Goal: Task Accomplishment & Management: Manage account settings

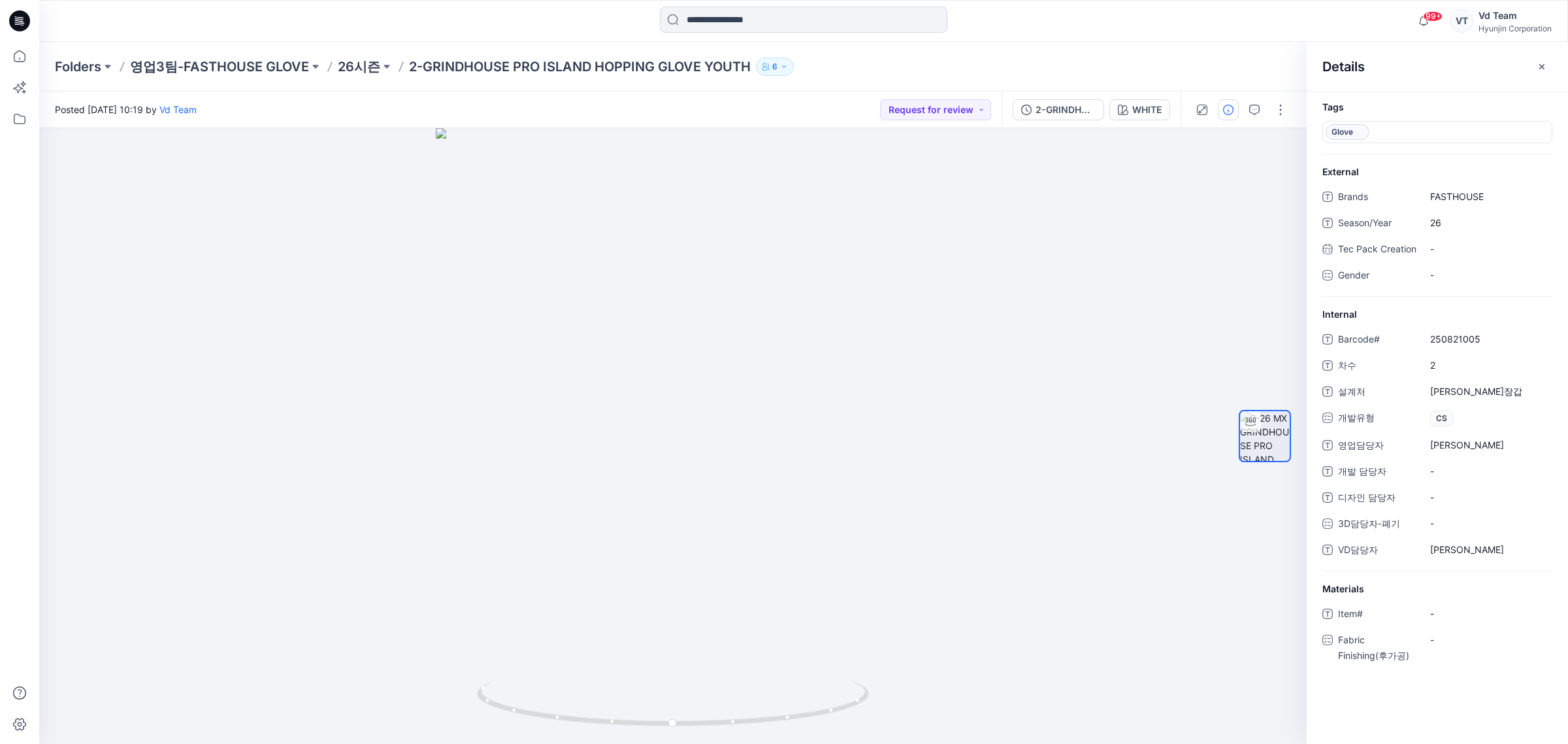
click at [26, 17] on icon at bounding box center [19, 20] width 21 height 21
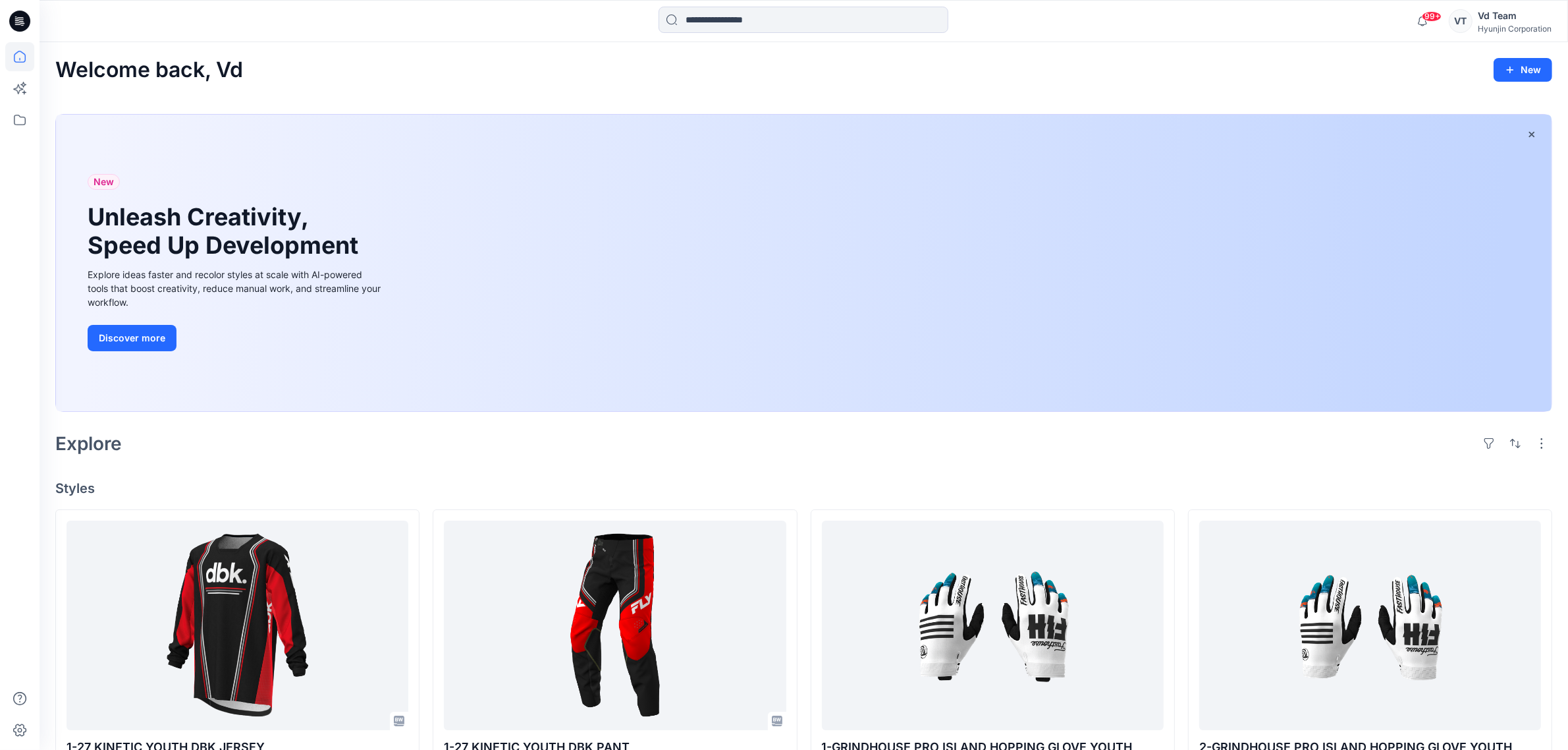
drag, startPoint x: 716, startPoint y: 410, endPoint x: 712, endPoint y: 417, distance: 8.1
click at [716, 410] on div "New Unleash Creativity, Speed Up Development Explore ideas faster and recolor s…" at bounding box center [803, 263] width 1496 height 296
click at [1509, 10] on div "Vd Team" at bounding box center [1515, 16] width 74 height 16
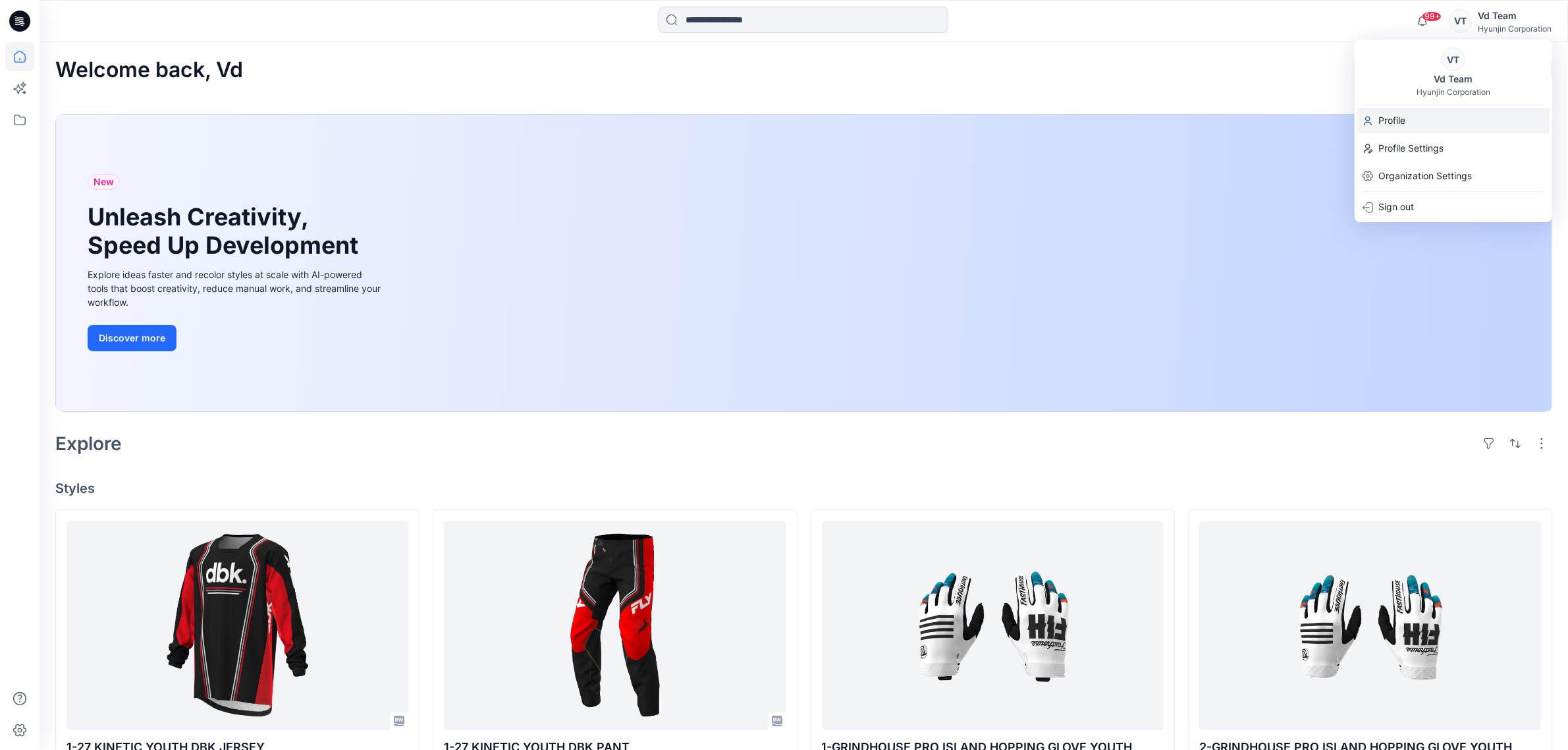
click at [1404, 120] on p "Profile" at bounding box center [1392, 120] width 27 height 25
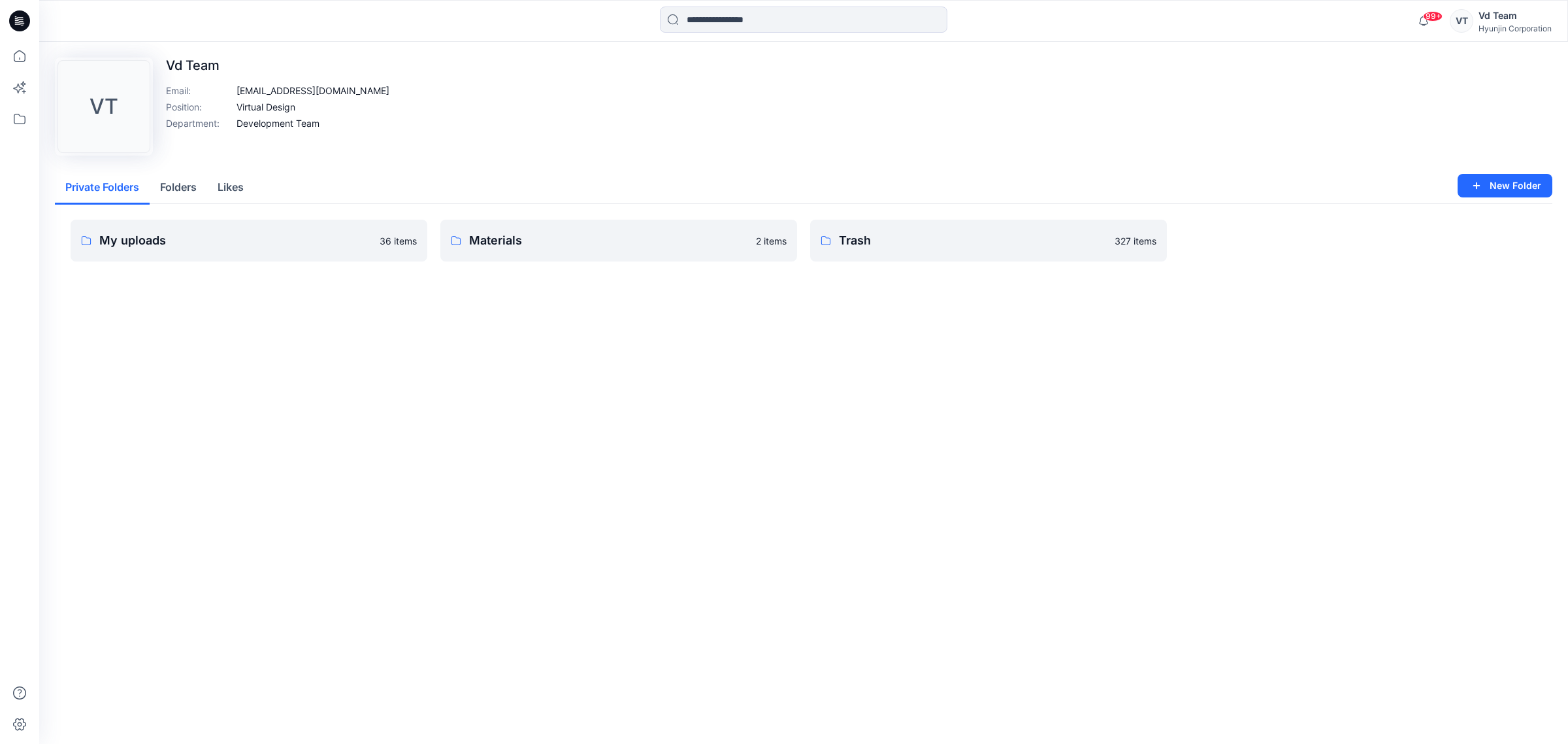
drag, startPoint x: 245, startPoint y: 110, endPoint x: 276, endPoint y: 113, distance: 31.1
click at [276, 113] on p "Virtual Design" at bounding box center [266, 107] width 59 height 14
click at [1493, 13] on div "Vd Team" at bounding box center [1515, 16] width 74 height 16
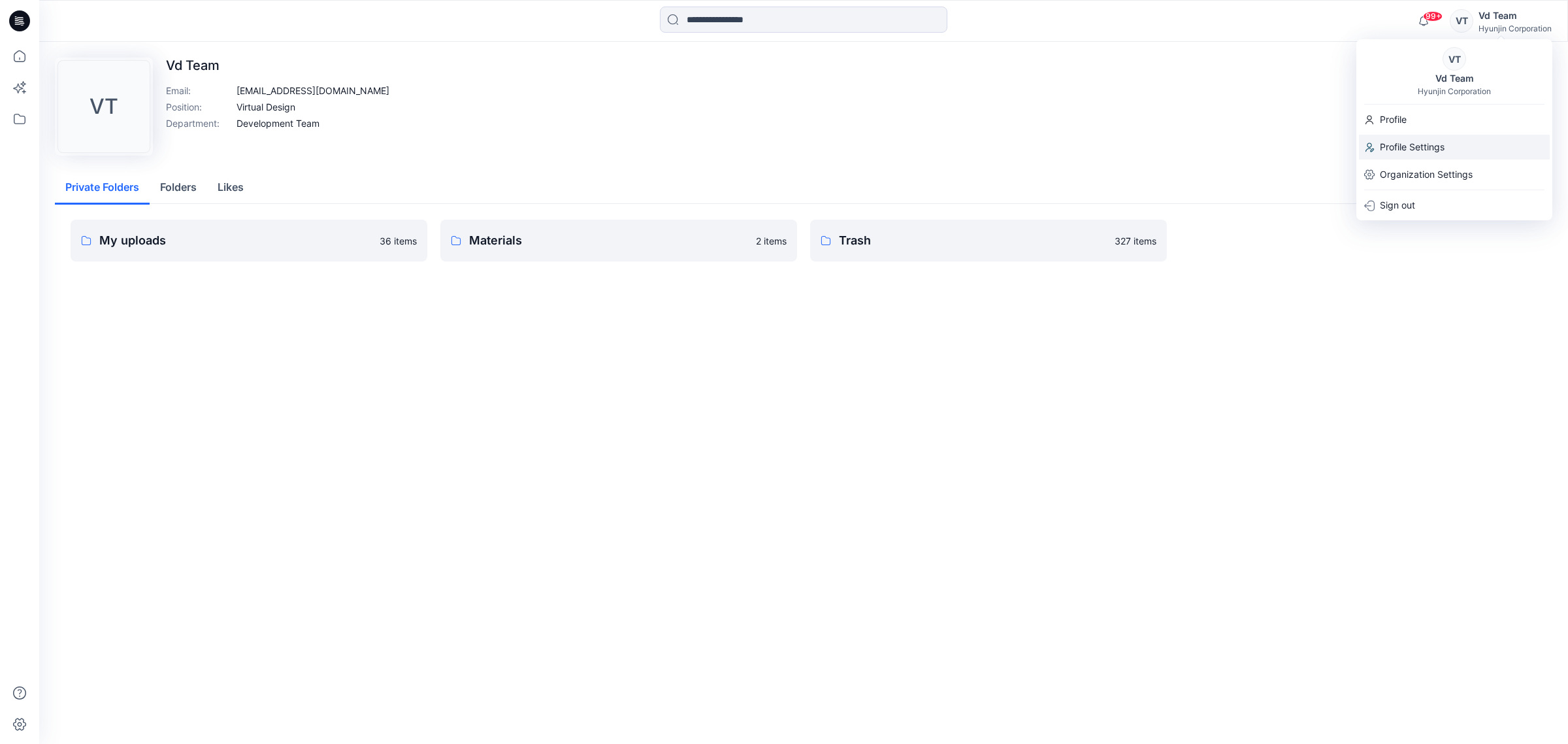
click at [1435, 149] on p "Profile Settings" at bounding box center [1412, 146] width 64 height 25
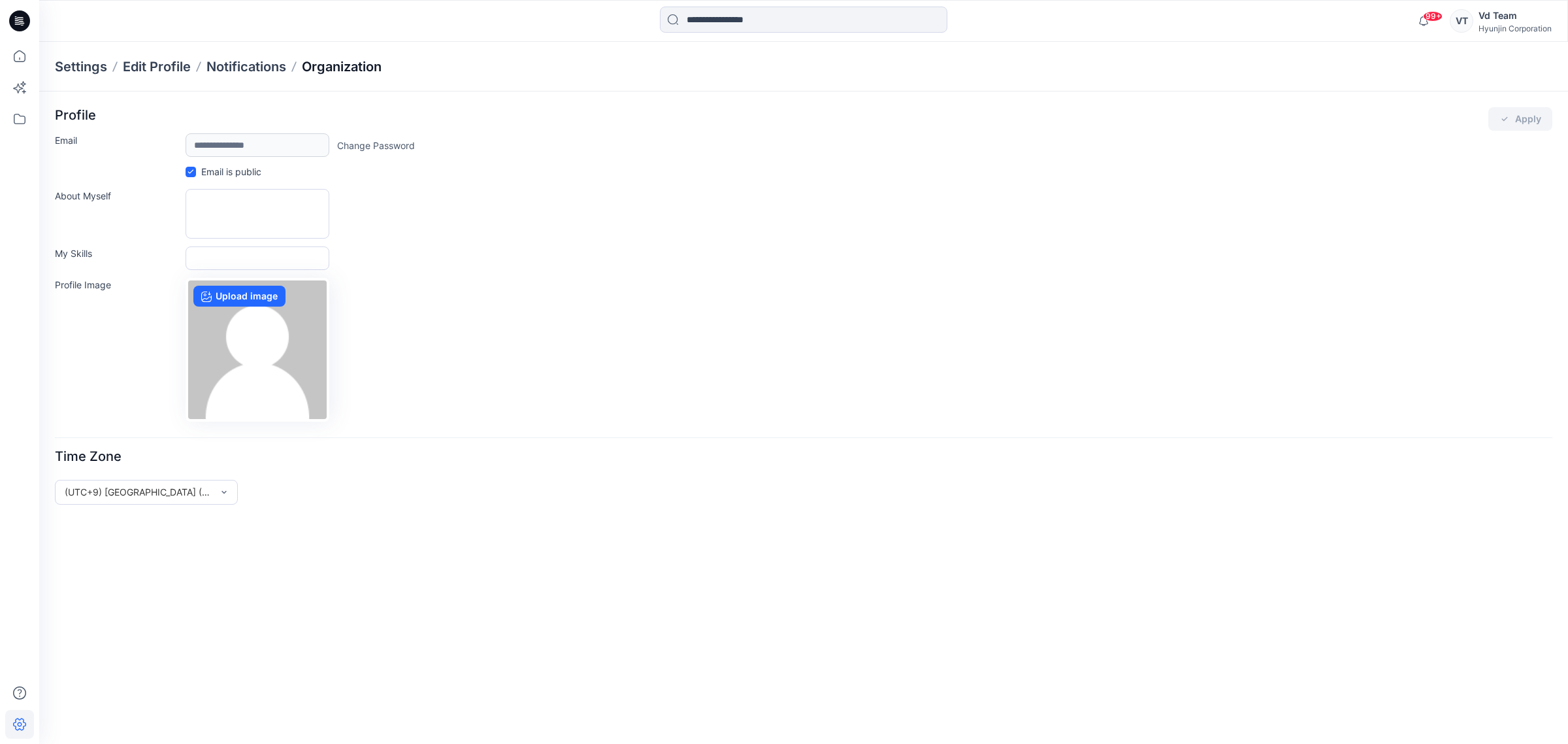
click at [352, 70] on p "Organization" at bounding box center [341, 66] width 80 height 18
click at [1527, 25] on div "Hyunjin Corporation" at bounding box center [1515, 29] width 74 height 10
click at [1448, 172] on p "Organization Settings" at bounding box center [1425, 174] width 93 height 25
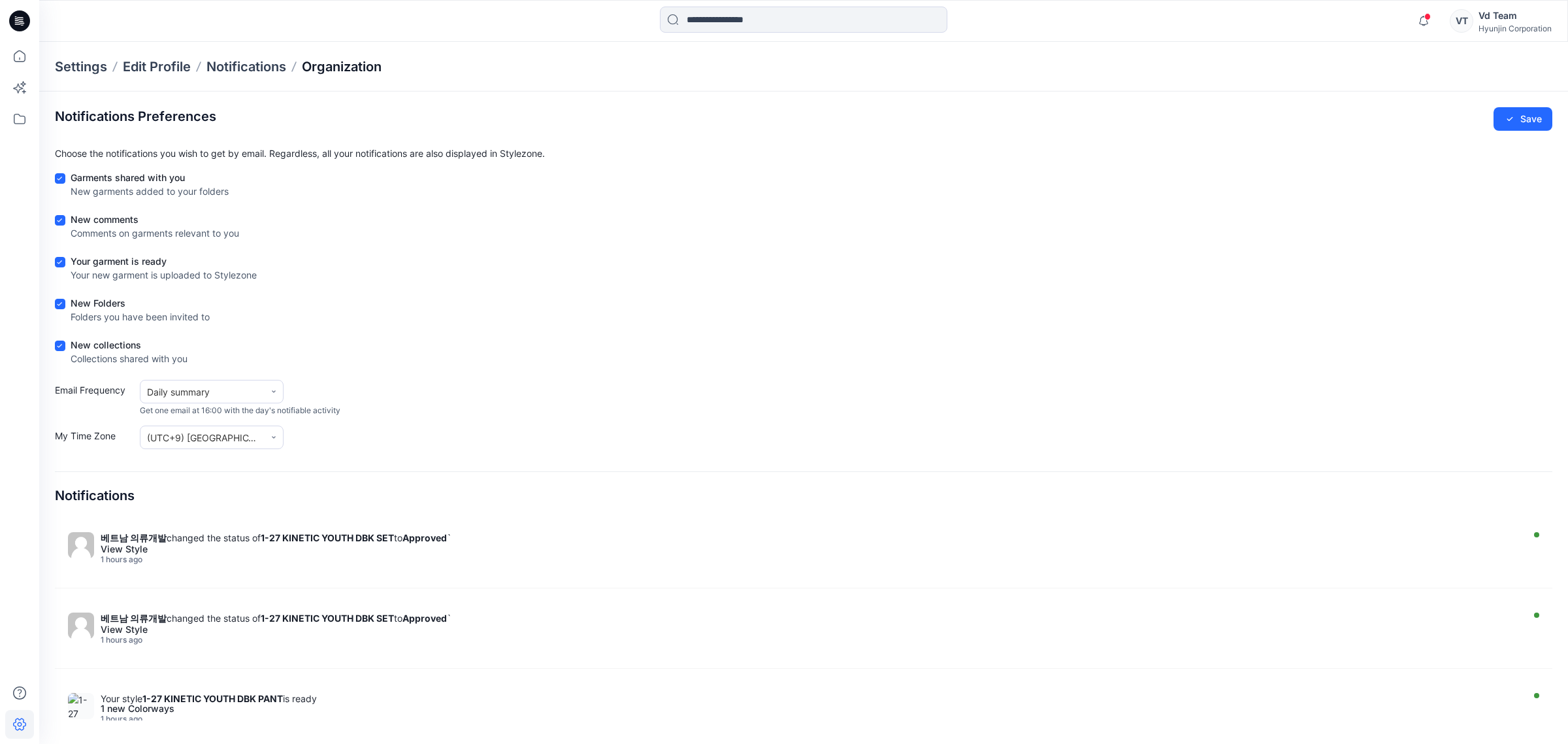
click at [357, 64] on p "Organization" at bounding box center [341, 66] width 80 height 18
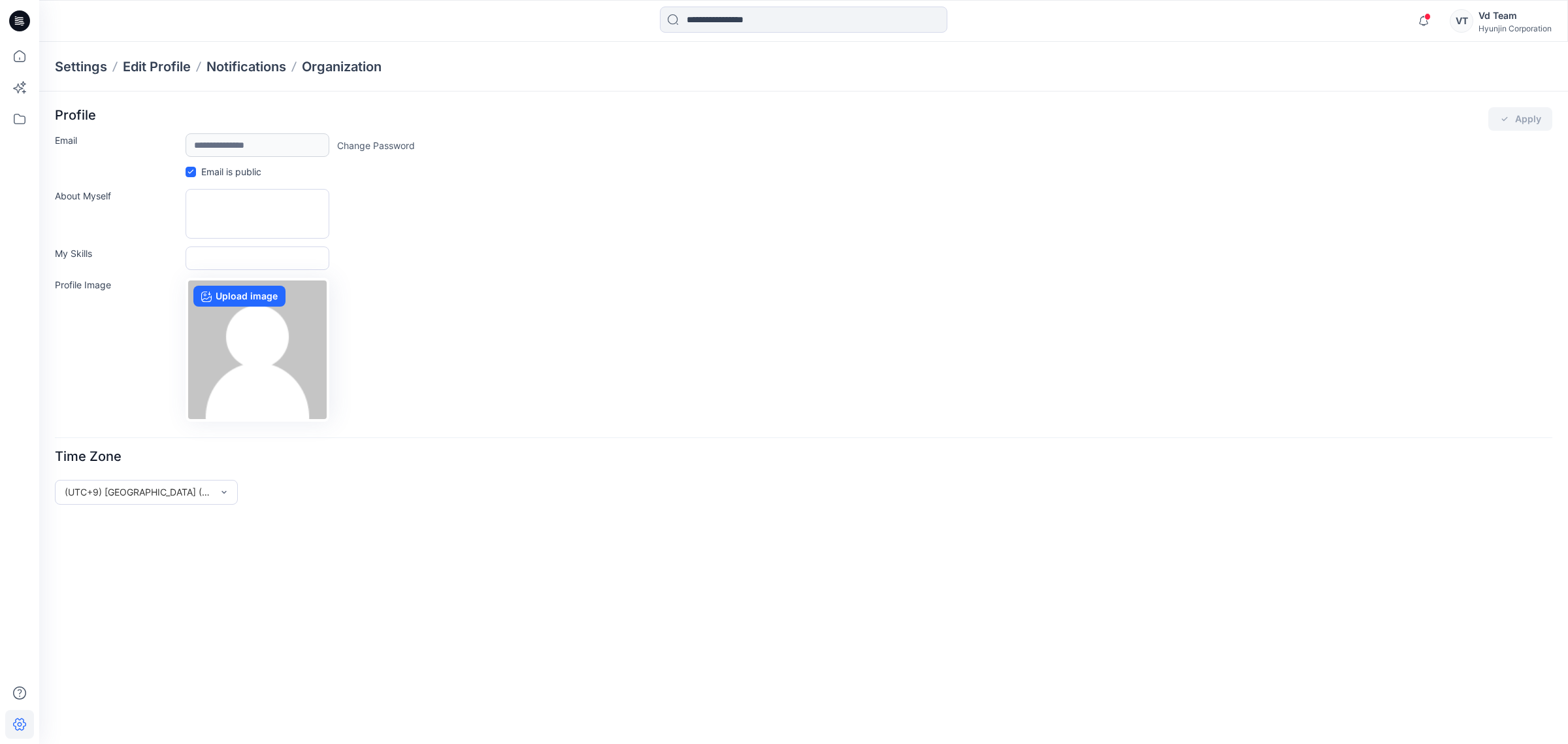
click at [1489, 17] on div "Vd Team" at bounding box center [1515, 16] width 74 height 16
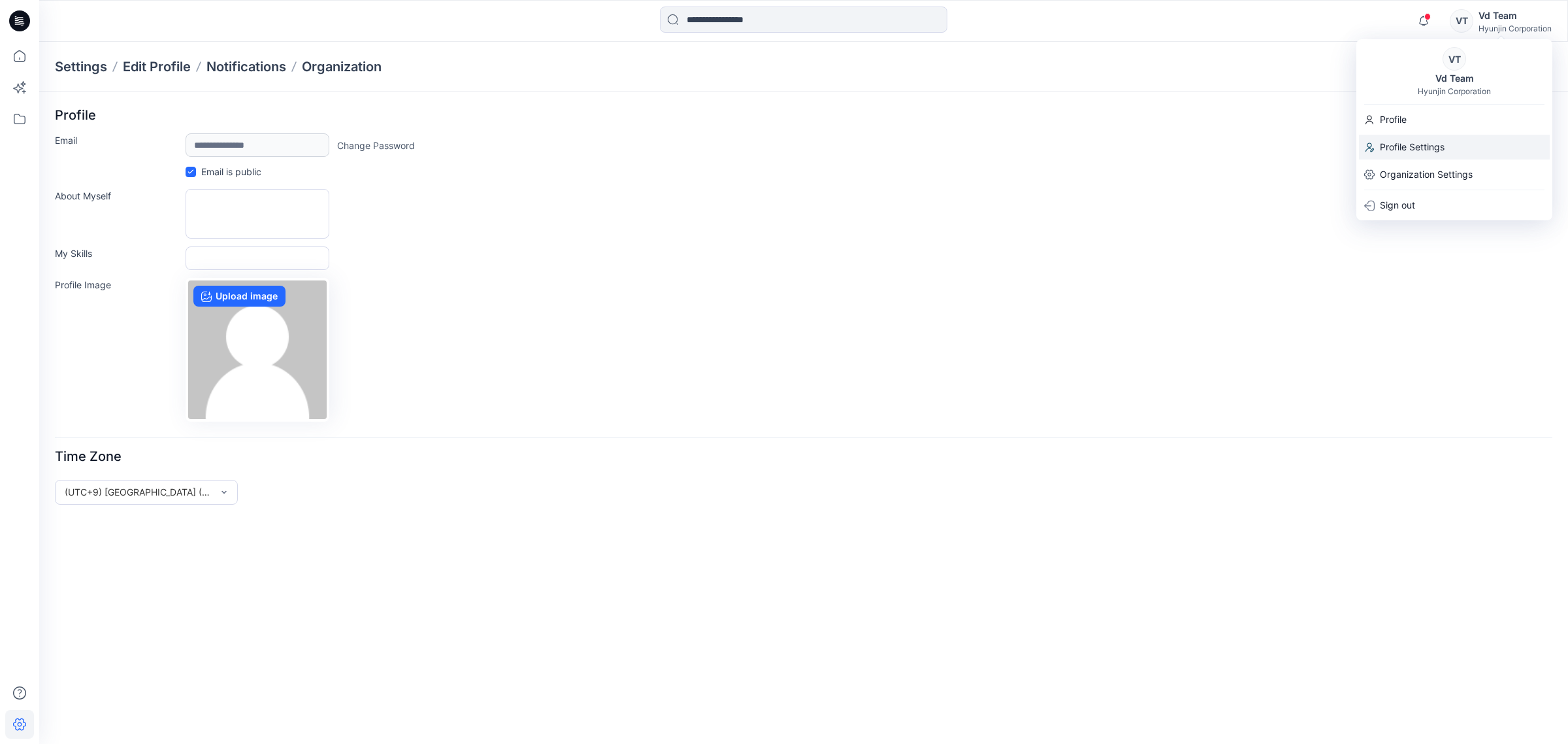
click at [1423, 147] on p "Profile Settings" at bounding box center [1412, 146] width 64 height 25
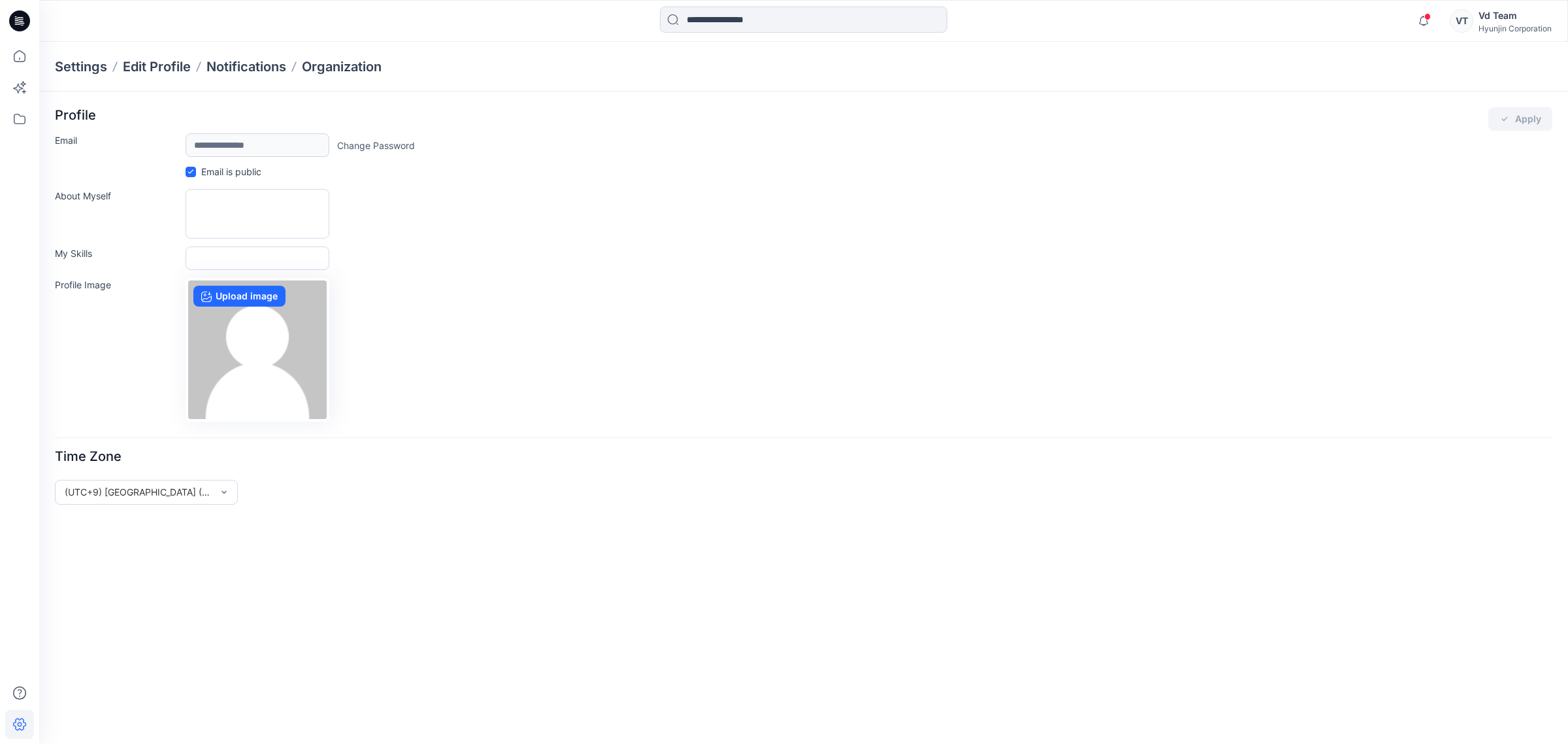
click at [1500, 10] on div "Vd Team" at bounding box center [1515, 16] width 74 height 16
click at [1433, 74] on div "Vd Team" at bounding box center [1454, 78] width 54 height 16
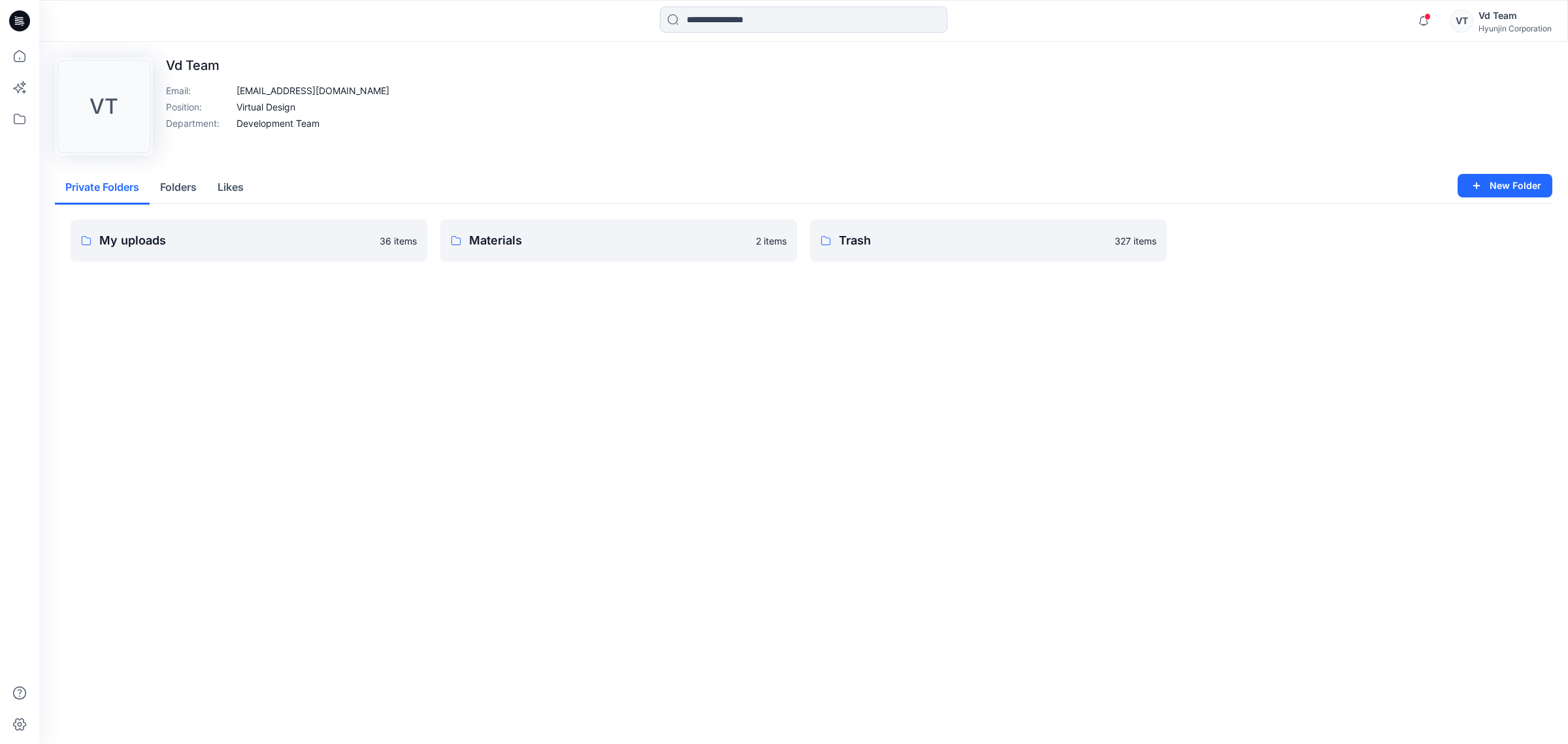
click at [259, 111] on p "Virtual Design" at bounding box center [266, 107] width 59 height 14
click at [240, 108] on p "Virtual Design" at bounding box center [266, 107] width 59 height 14
click at [244, 108] on p "Virtual Design" at bounding box center [266, 107] width 59 height 14
click at [354, 122] on div "Upload Image VT Vd Team Email : [EMAIL_ADDRESS][DOMAIN_NAME] Position : Virtual…" at bounding box center [803, 106] width 1497 height 98
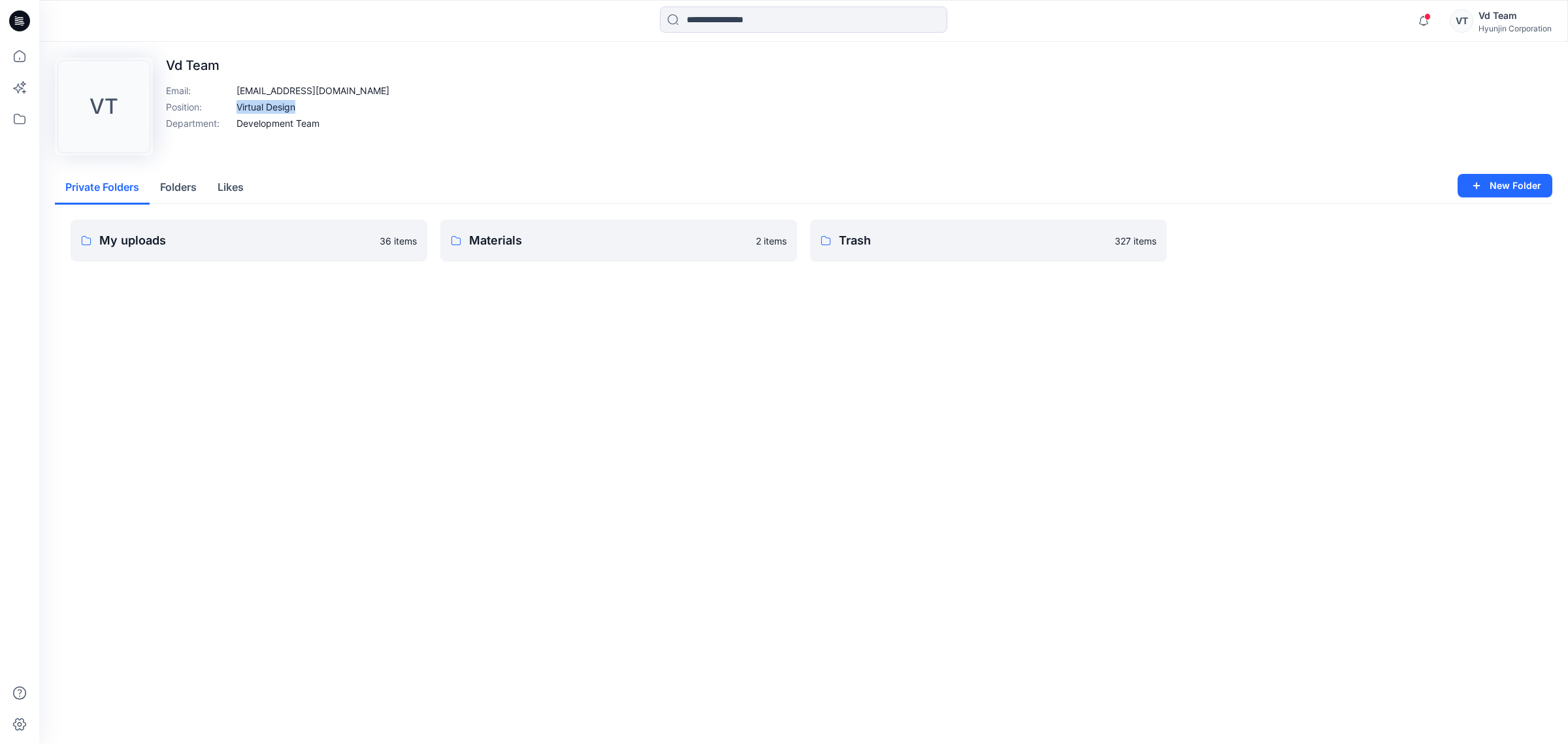
drag, startPoint x: 323, startPoint y: 109, endPoint x: 224, endPoint y: 105, distance: 99.1
click at [224, 105] on div "Upload Image VT Vd Team Email : [EMAIL_ADDRESS][DOMAIN_NAME] Position : Virtual…" at bounding box center [803, 106] width 1497 height 98
click at [328, 112] on div "Upload Image VT Vd Team Email : [EMAIL_ADDRESS][DOMAIN_NAME] Position : Virtual…" at bounding box center [803, 106] width 1497 height 98
click at [325, 112] on div "Upload Image VT Vd Team Email : [EMAIL_ADDRESS][DOMAIN_NAME] Position : Virtual…" at bounding box center [803, 106] width 1497 height 98
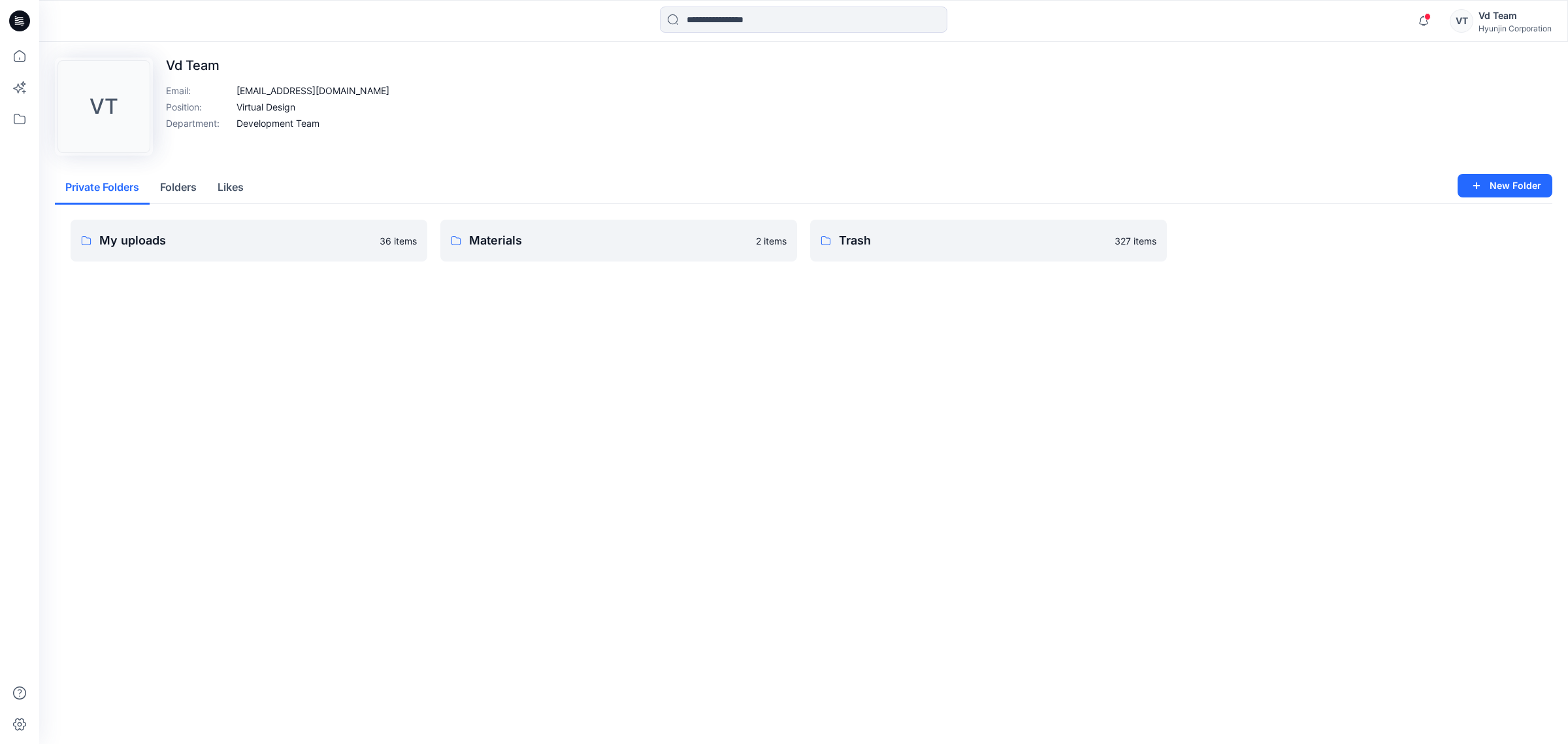
click at [1528, 17] on div "Vd Team" at bounding box center [1515, 16] width 74 height 16
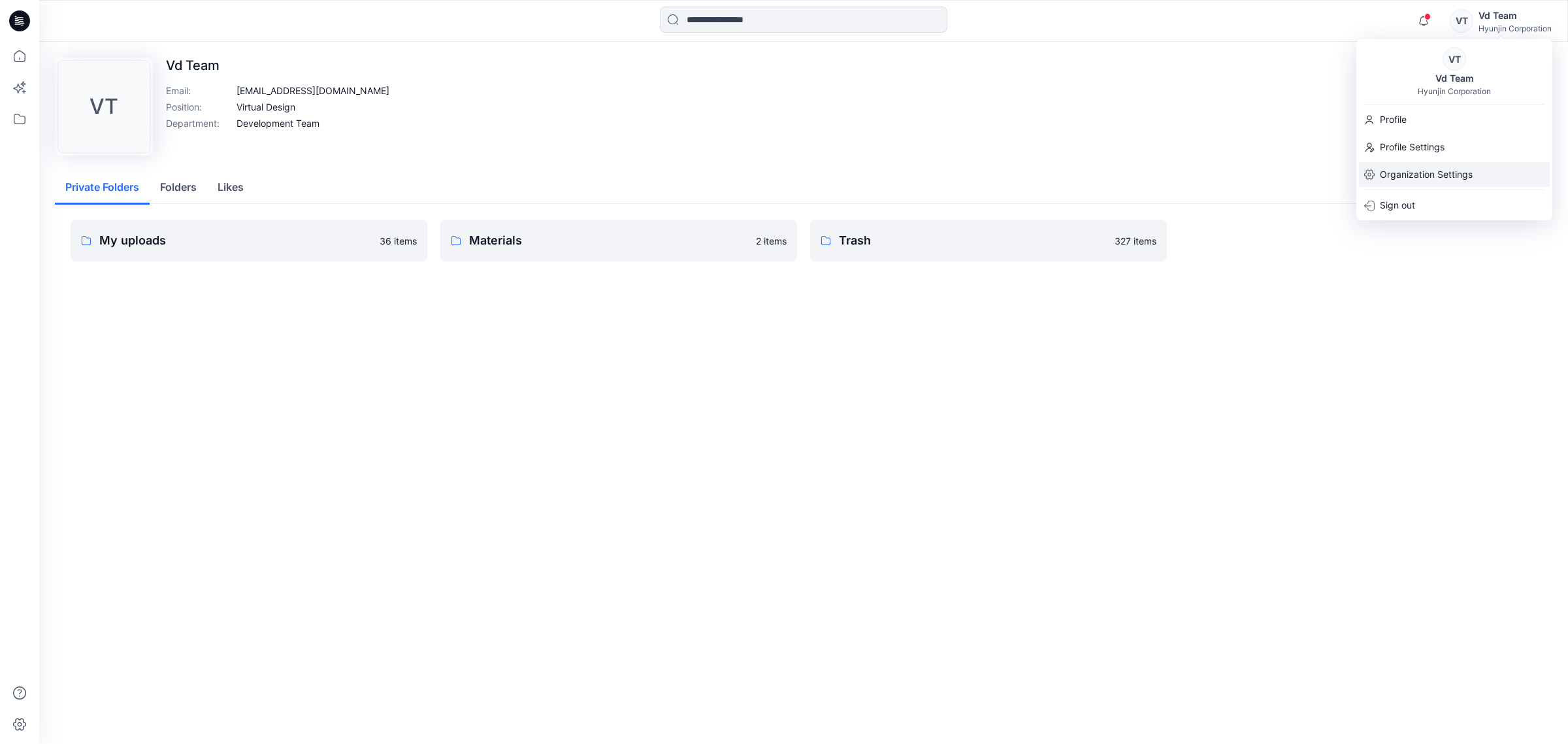
click at [1412, 180] on p "Organization Settings" at bounding box center [1425, 174] width 93 height 25
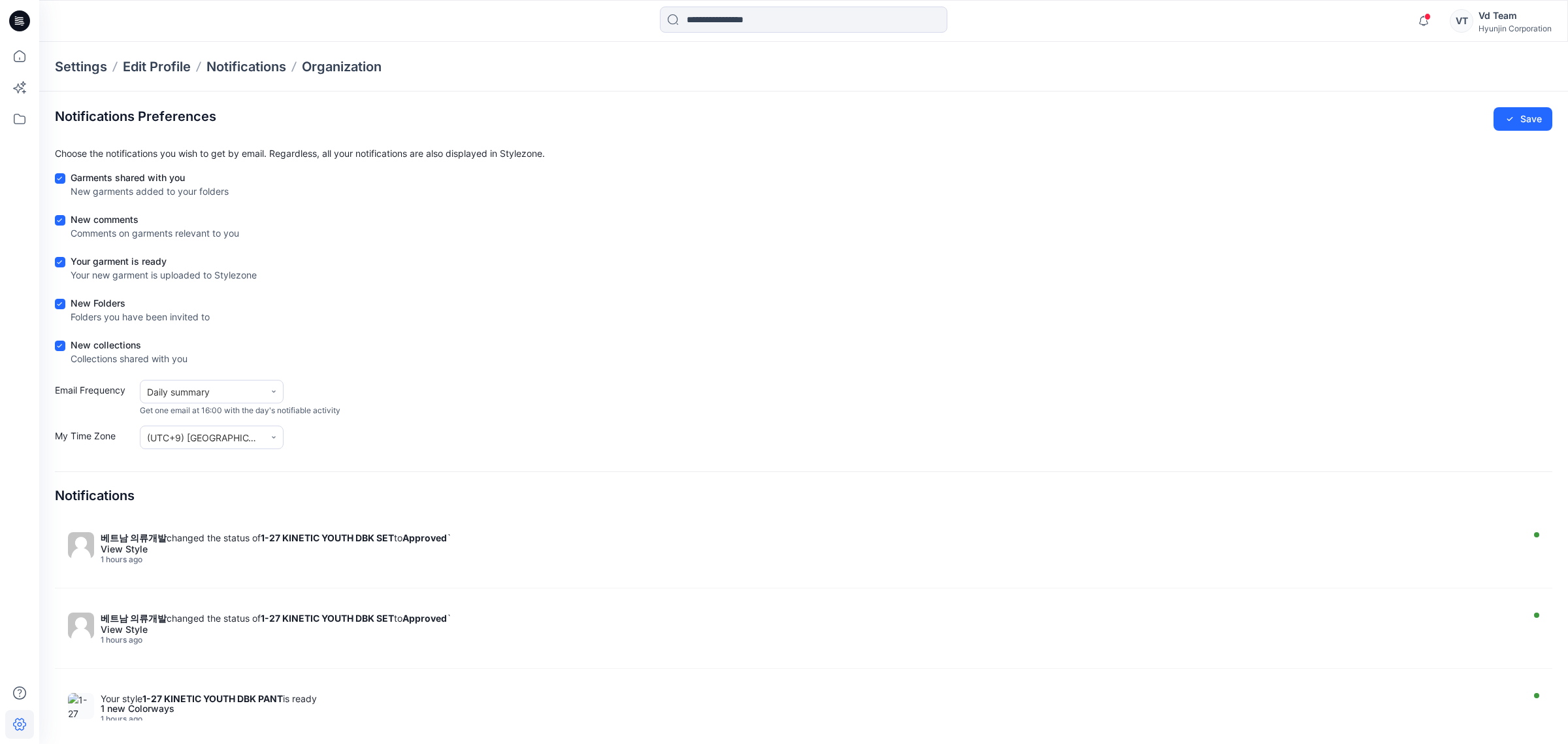
click at [1494, 21] on div "Vd Team" at bounding box center [1515, 16] width 74 height 16
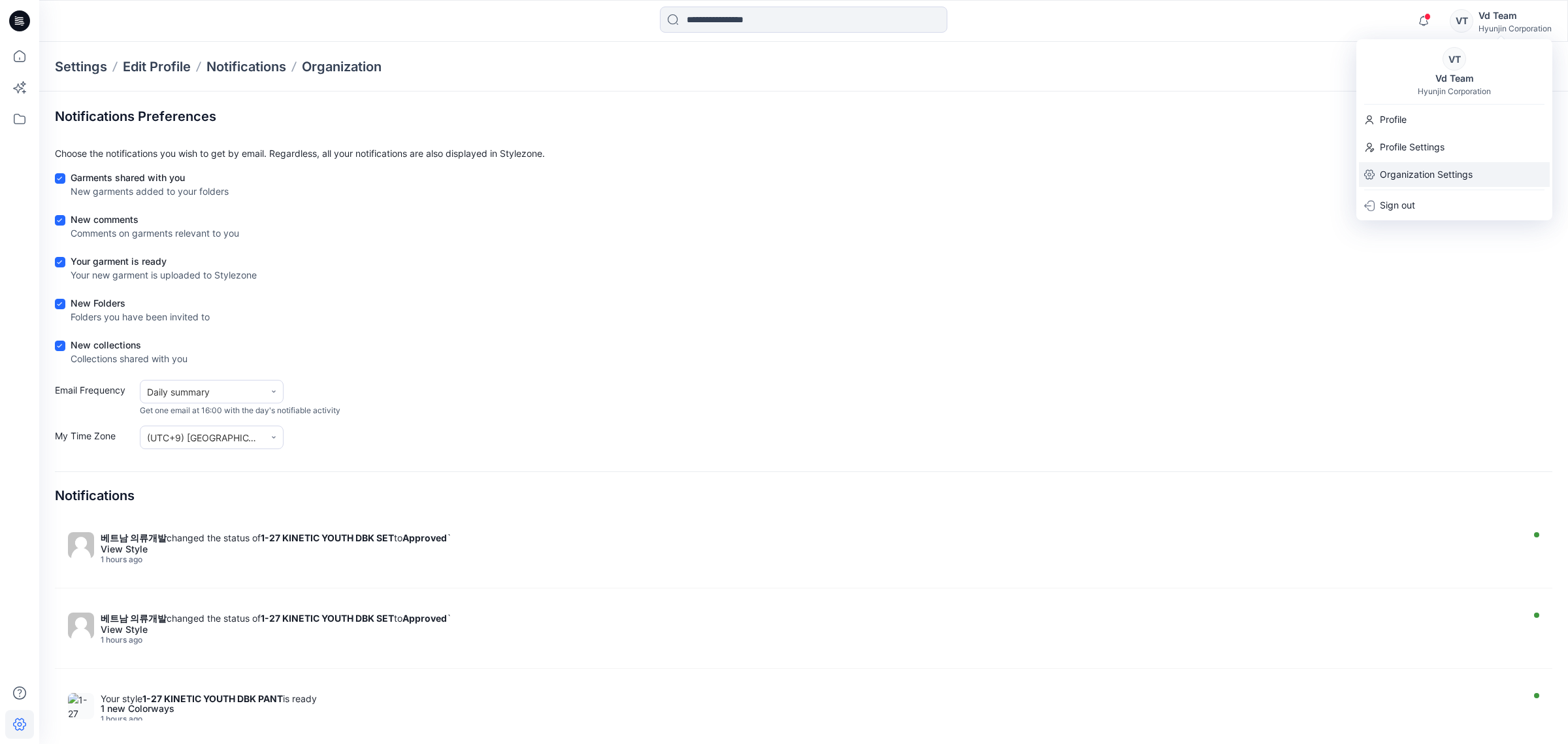
click at [1386, 177] on p "Organization Settings" at bounding box center [1425, 174] width 93 height 25
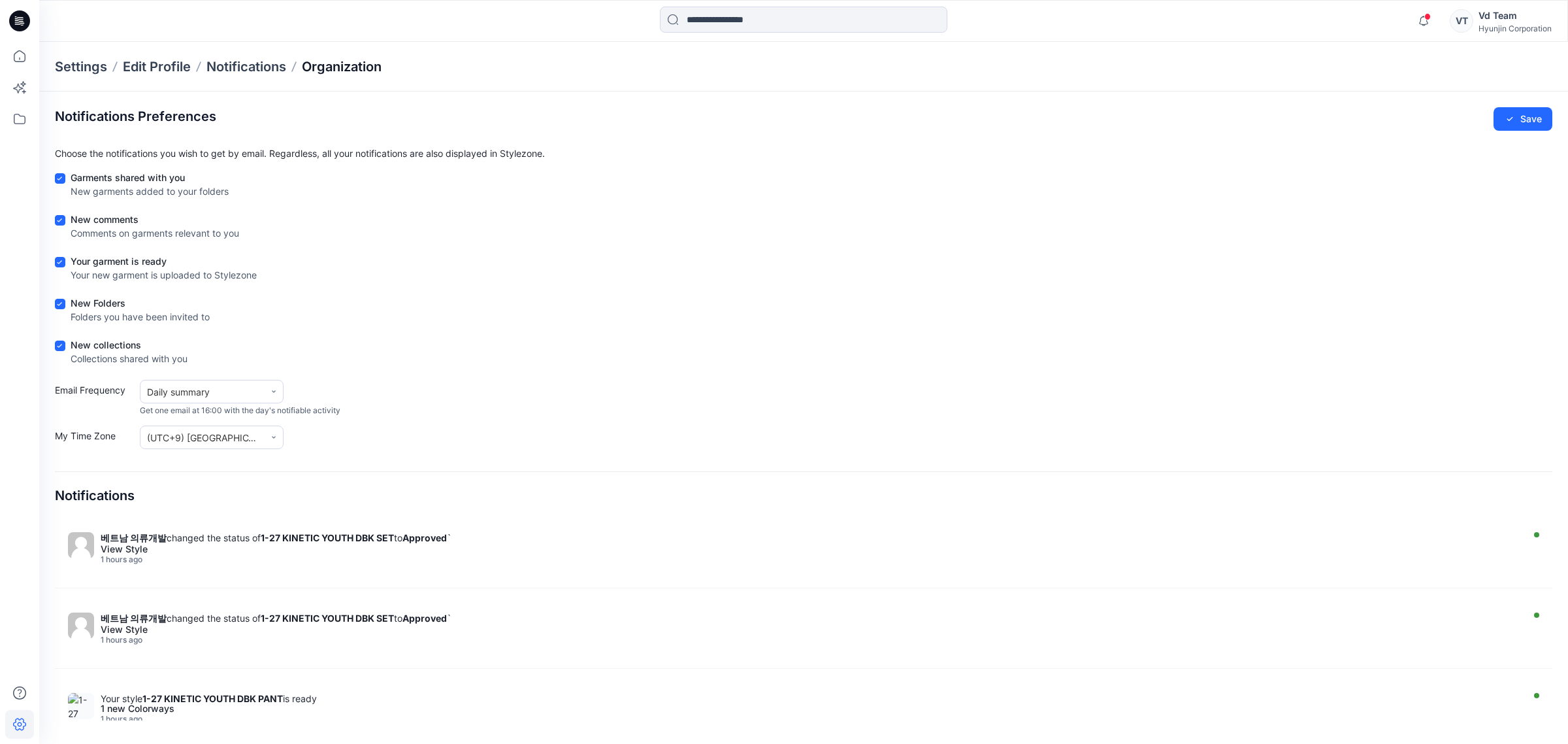
click at [334, 74] on p "Organization" at bounding box center [341, 66] width 80 height 18
